Goal: Information Seeking & Learning: Find contact information

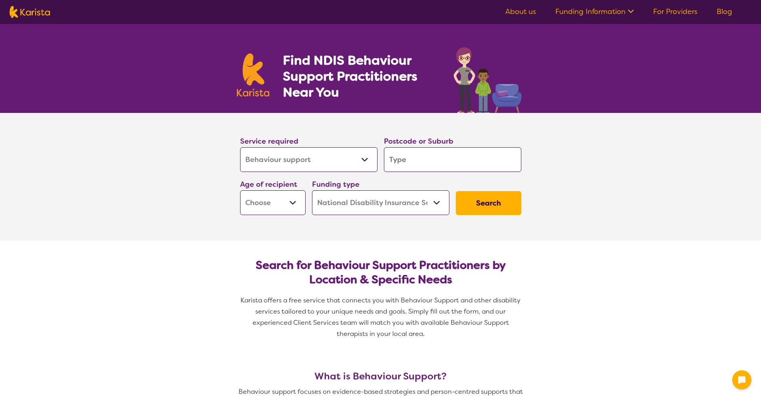
select select "Behaviour support"
select select "NDIS"
select select "Behaviour support"
select select "NDIS"
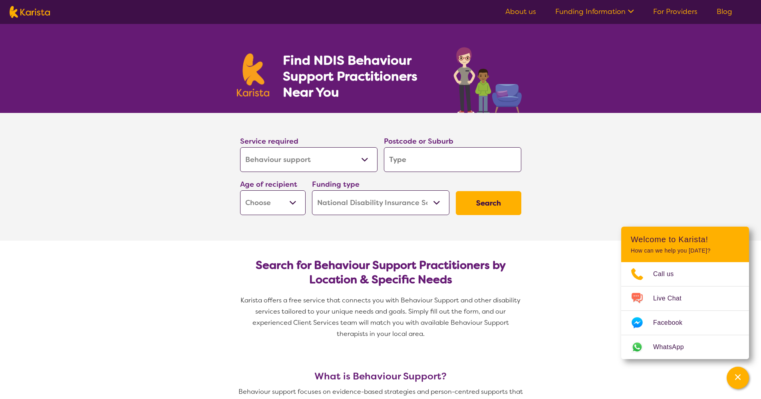
click at [402, 158] on input "search" at bounding box center [452, 159] width 137 height 25
type input "3"
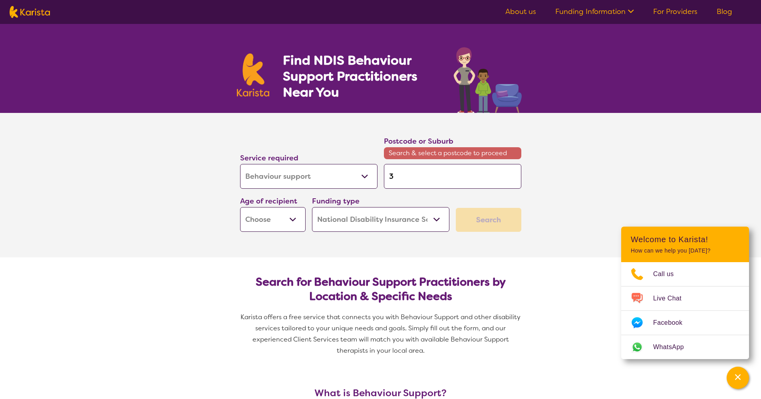
type input "38"
type input "384"
type input "3840"
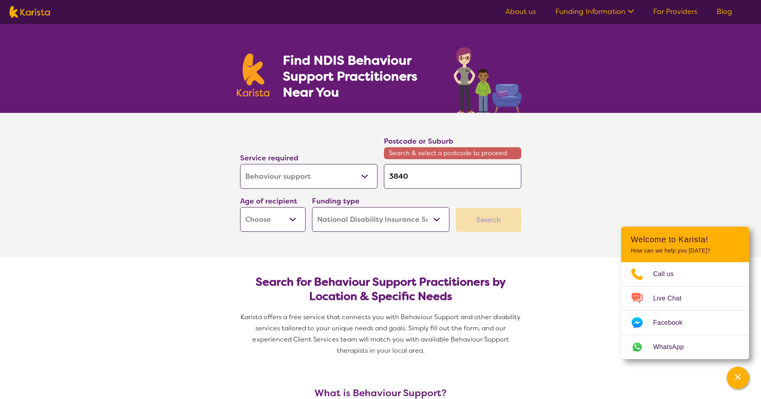
type input "3840"
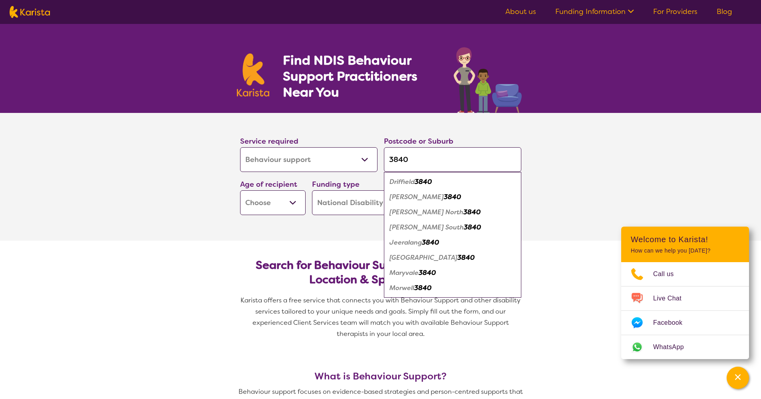
type input "384"
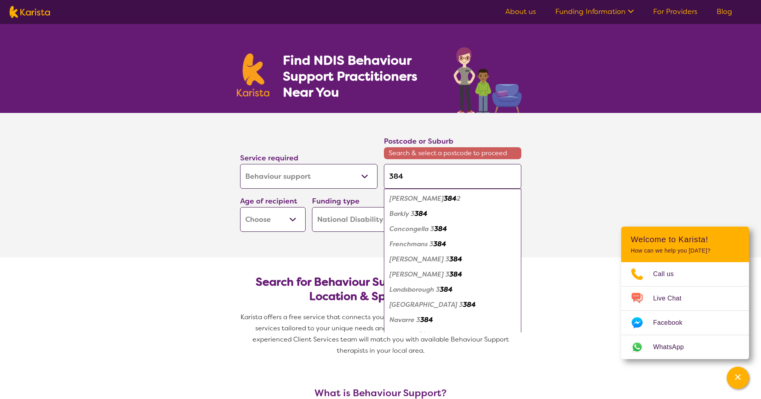
type input "3844"
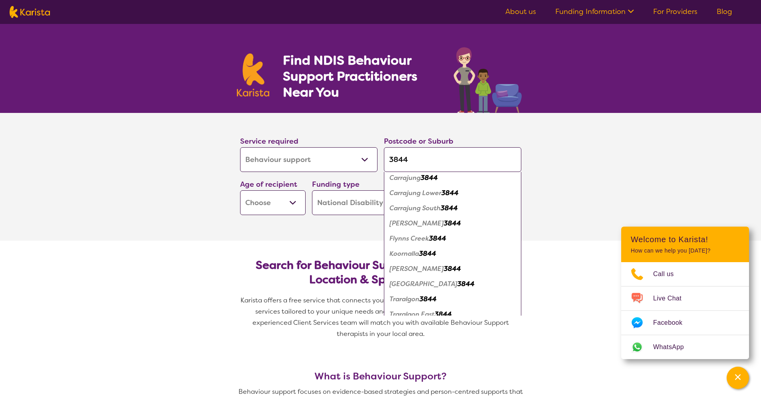
scroll to position [101, 0]
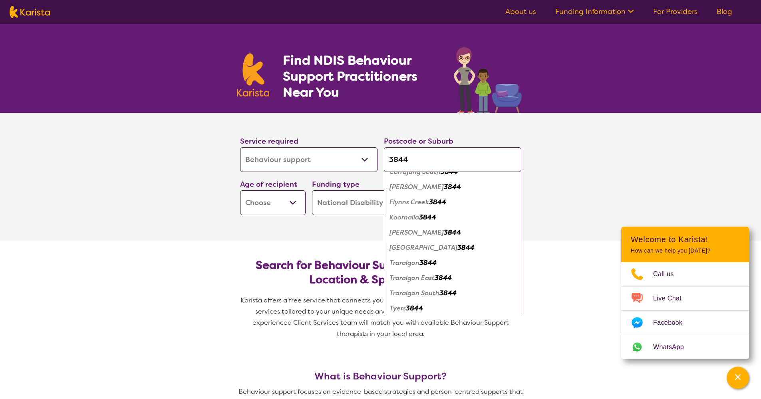
type input "3844"
click at [410, 264] on em "Traralgon" at bounding box center [404, 263] width 30 height 8
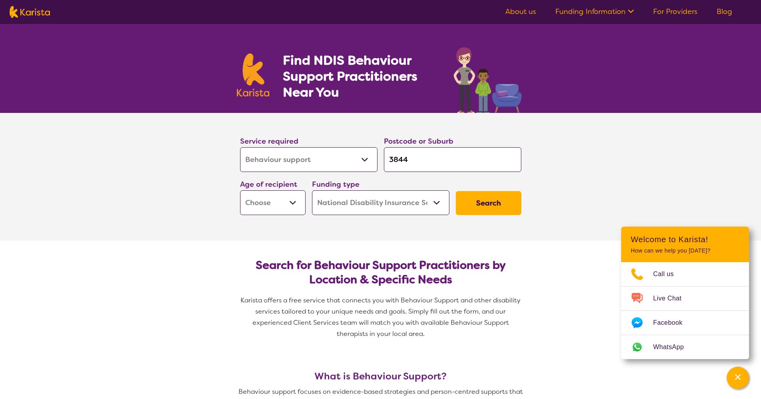
scroll to position [0, 0]
select select "AG"
click at [490, 204] on button "Search" at bounding box center [489, 203] width 66 height 24
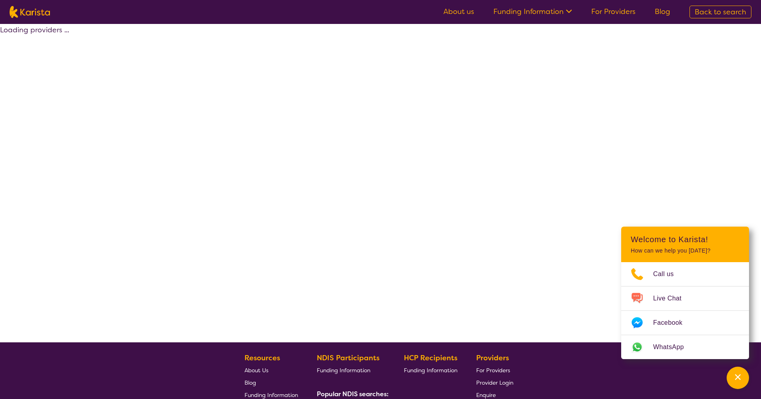
select select "by_score"
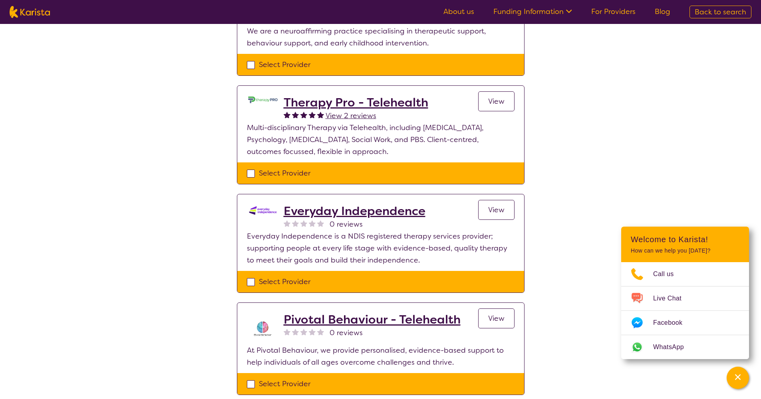
scroll to position [133, 0]
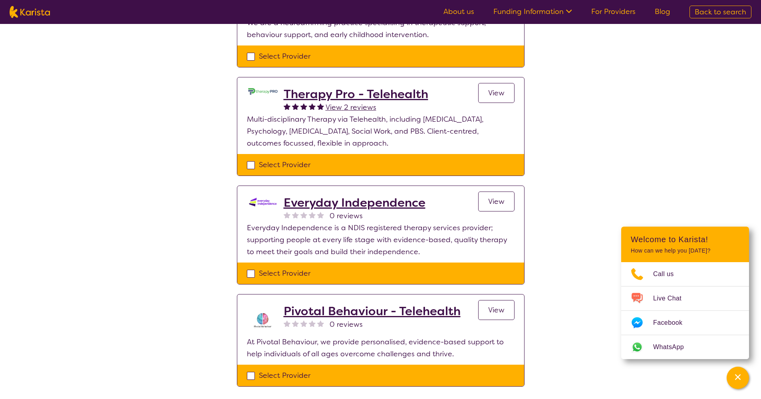
click at [487, 201] on link "View" at bounding box center [496, 202] width 36 height 20
